Goal: Subscribe to service/newsletter

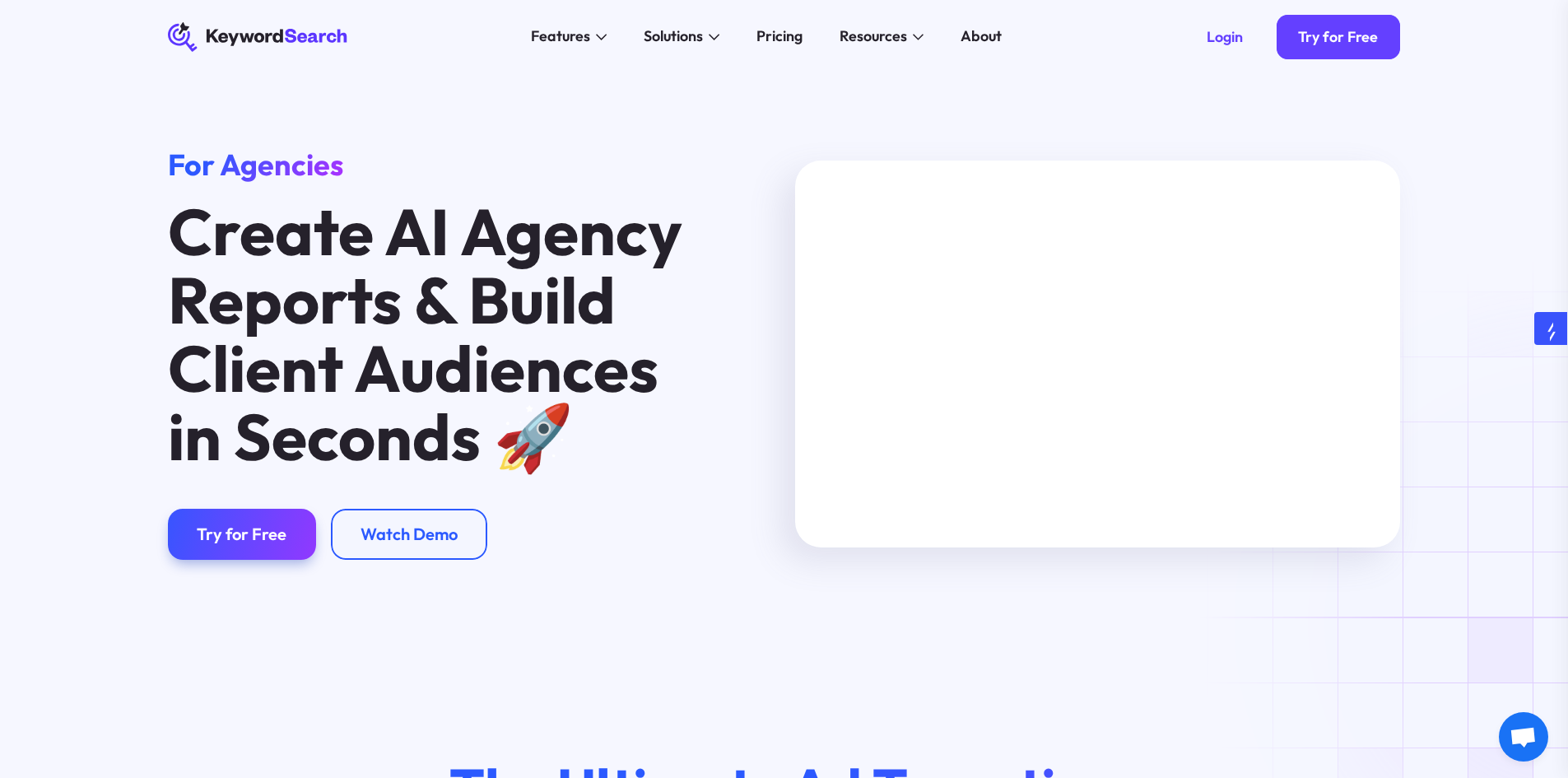
click at [263, 525] on link "Try for Free" at bounding box center [241, 535] width 149 height 52
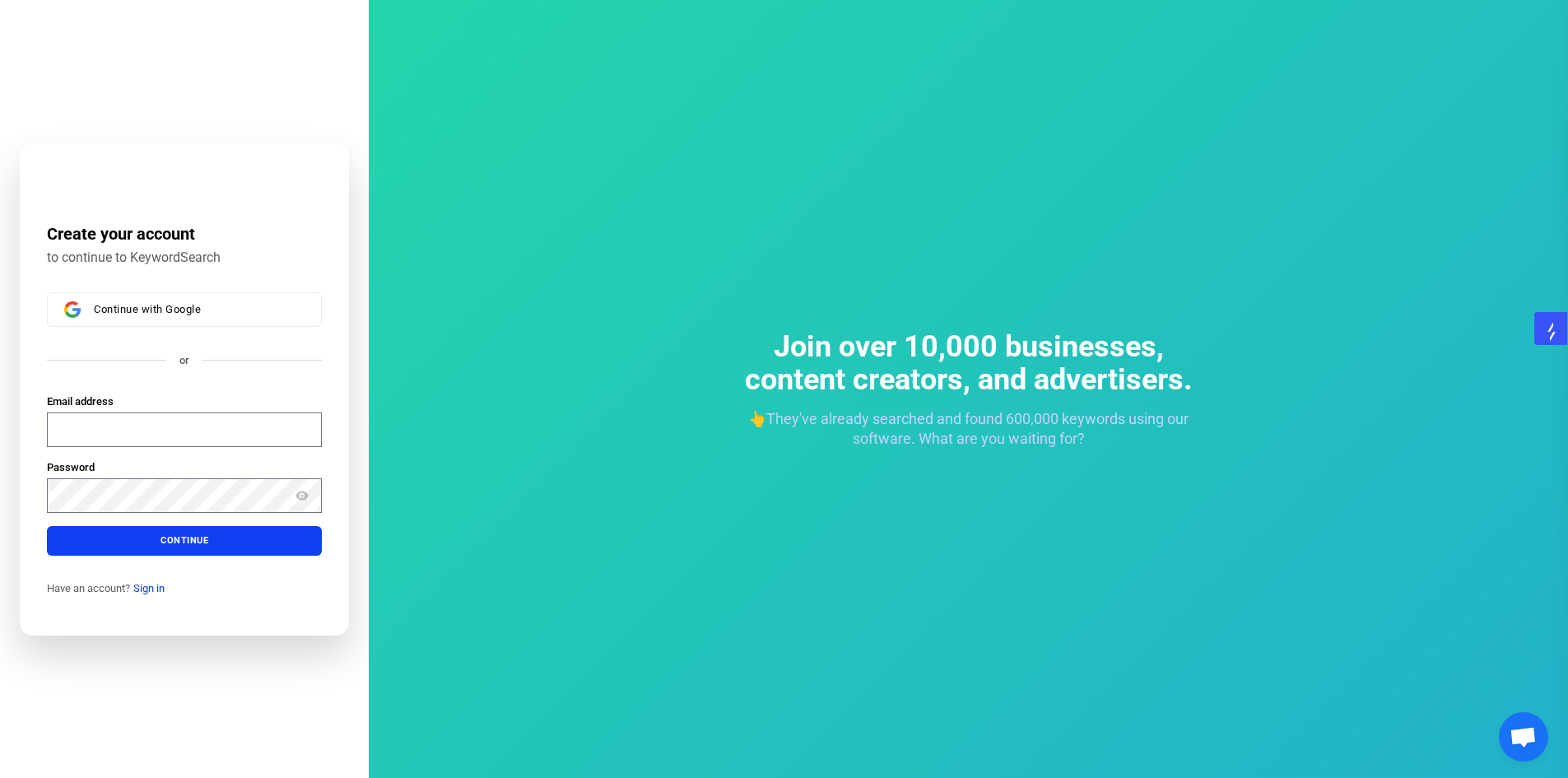
scroll to position [19, 0]
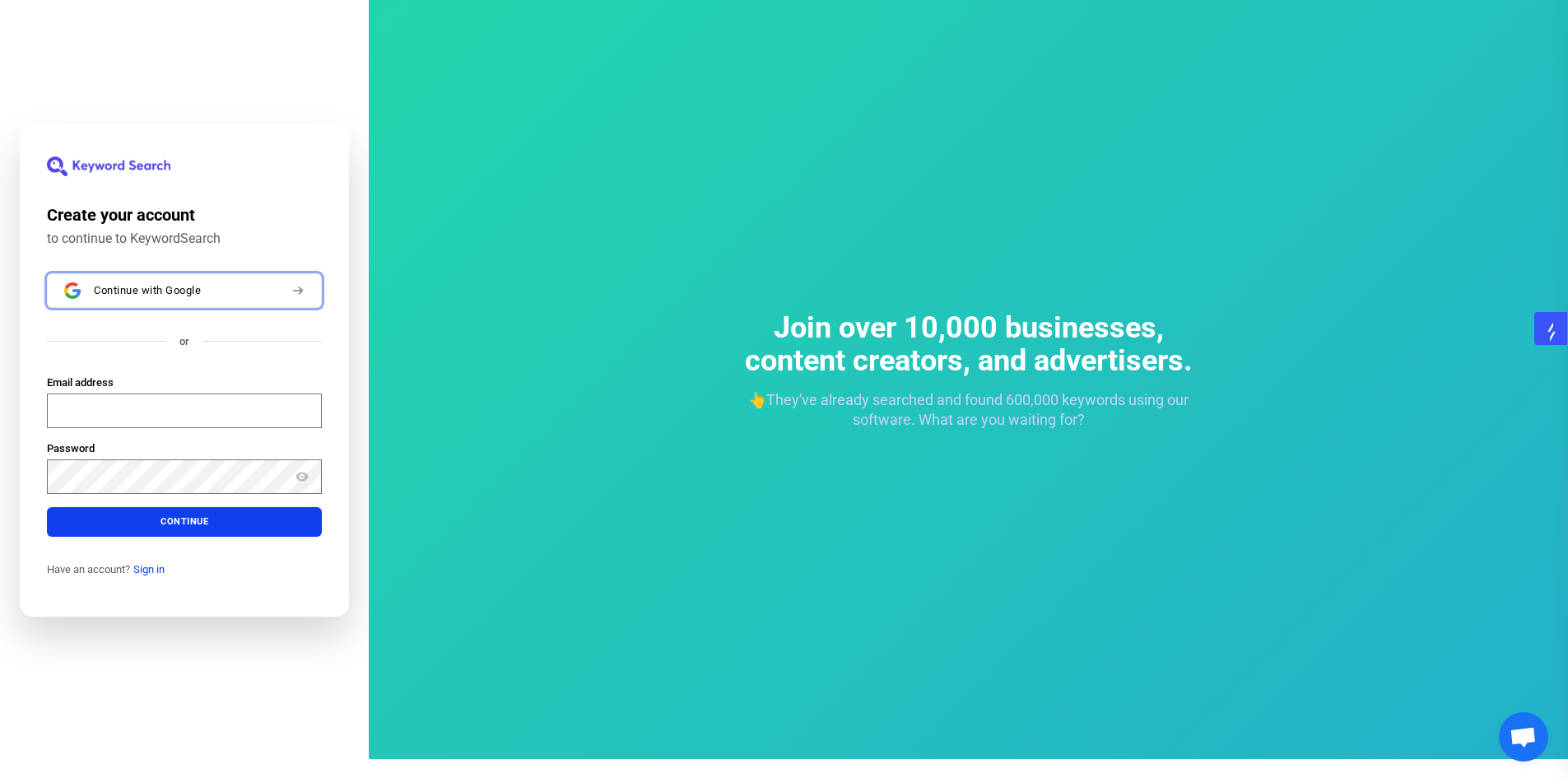
click at [104, 292] on span "Continue with Google" at bounding box center [147, 290] width 107 height 13
